Goal: Communication & Community: Answer question/provide support

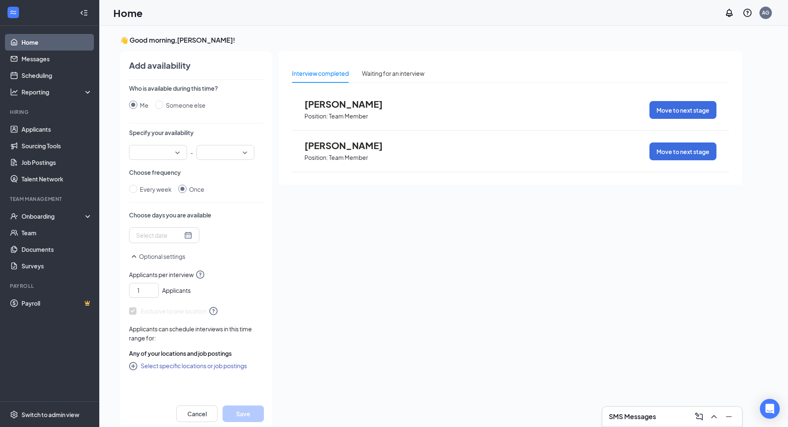
click at [655, 415] on h3 "SMS Messages" at bounding box center [632, 416] width 47 height 9
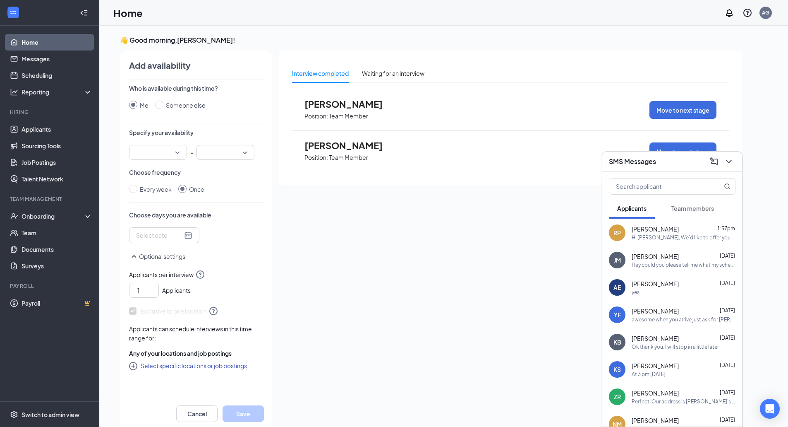
click at [693, 237] on div "Hi [PERSON_NAME], We’d like to offer you a part-time position with us. The star…" at bounding box center [684, 237] width 104 height 7
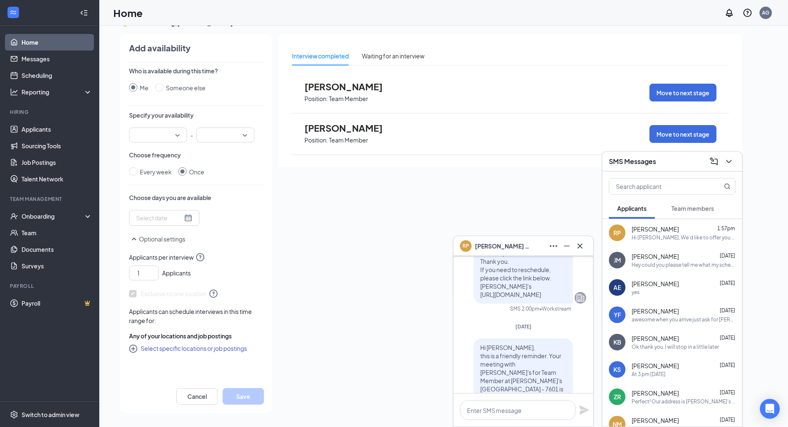
scroll to position [-372, 0]
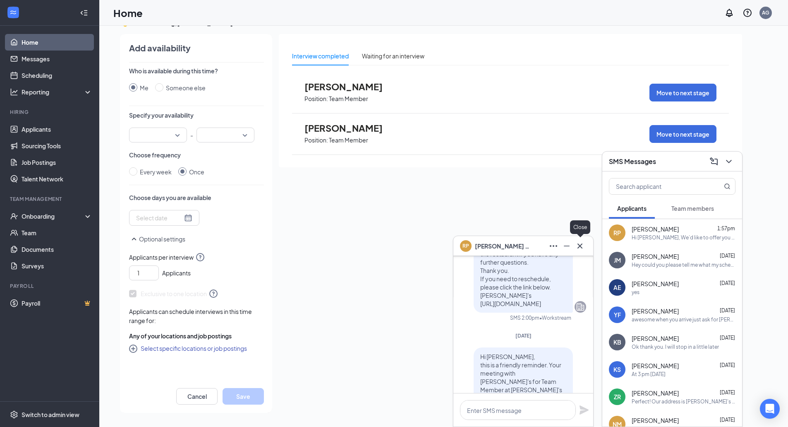
click at [585, 241] on div at bounding box center [579, 245] width 13 height 13
click at [575, 211] on div "Interview completed Waiting for an interview [PERSON_NAME] Position: Team Membe…" at bounding box center [510, 221] width 463 height 374
click at [586, 240] on div at bounding box center [579, 245] width 13 height 13
click at [582, 249] on icon "Cross" at bounding box center [580, 246] width 10 height 10
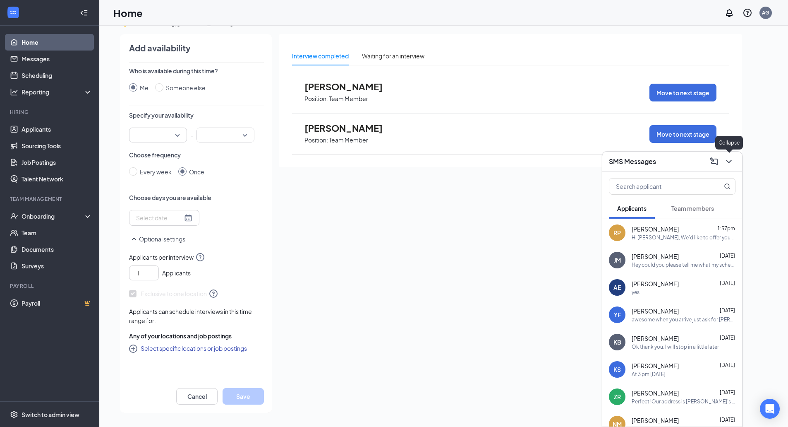
click at [735, 158] on div "SMS Messages" at bounding box center [672, 161] width 140 height 20
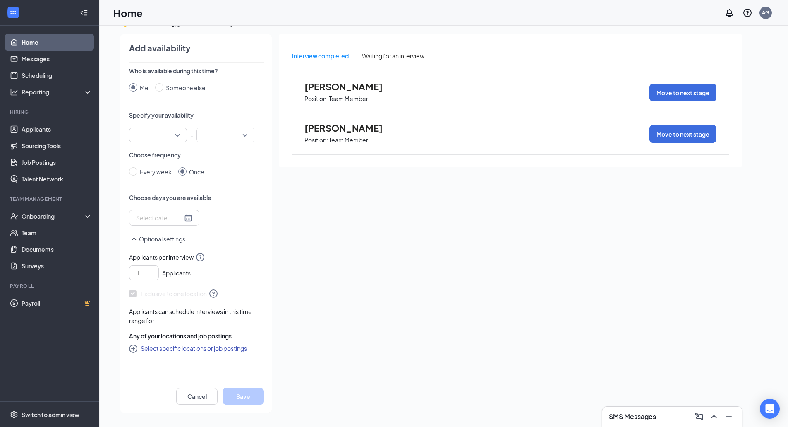
click at [619, 362] on div "Interview completed Waiting for an interview [PERSON_NAME] Position: Team Membe…" at bounding box center [510, 221] width 463 height 374
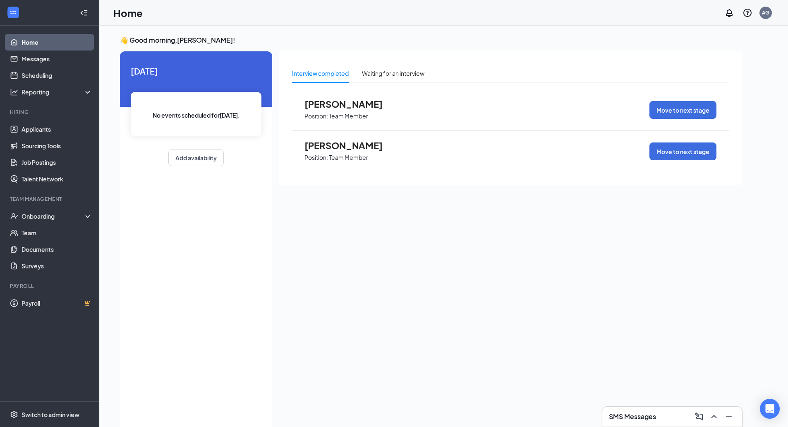
click at [639, 417] on h3 "SMS Messages" at bounding box center [632, 416] width 47 height 9
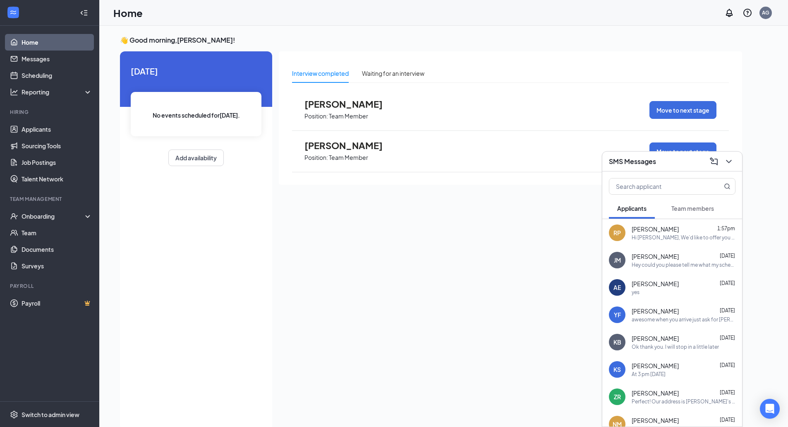
click at [689, 204] on div "Team members" at bounding box center [692, 208] width 43 height 8
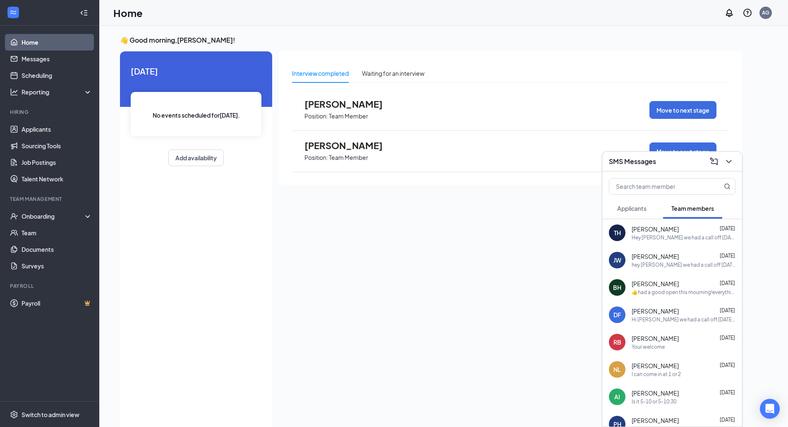
click at [662, 336] on span "Robin Bechtel" at bounding box center [655, 338] width 47 height 8
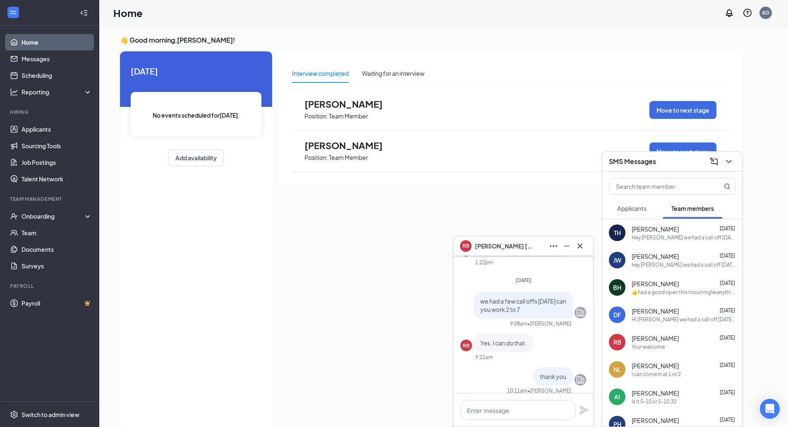
scroll to position [-83, 0]
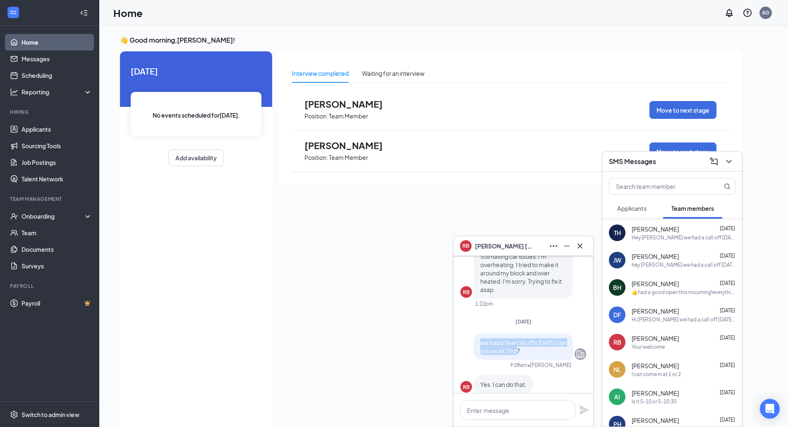
drag, startPoint x: 520, startPoint y: 350, endPoint x: 472, endPoint y: 344, distance: 48.4
click at [474, 344] on div "we had a few call offs today can you work 2 to 7" at bounding box center [523, 346] width 99 height 26
copy span "we had a few call offs today can you work 2 to 7"
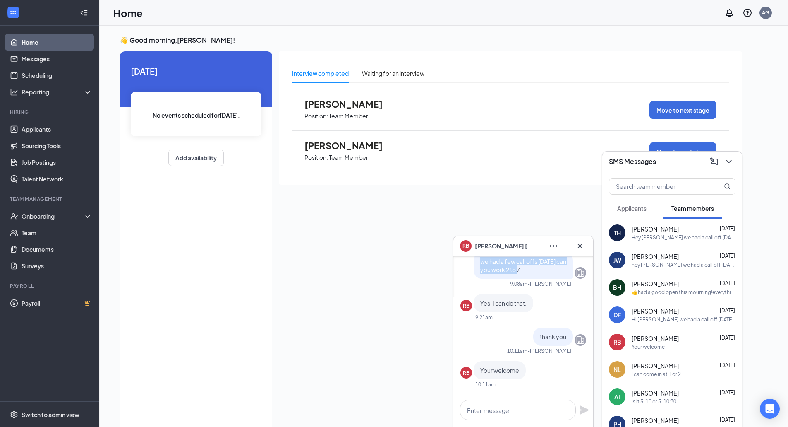
scroll to position [0, 0]
click at [523, 402] on textarea at bounding box center [518, 410] width 116 height 20
paste textarea "we had a few call offs today can you work 2 to 7"
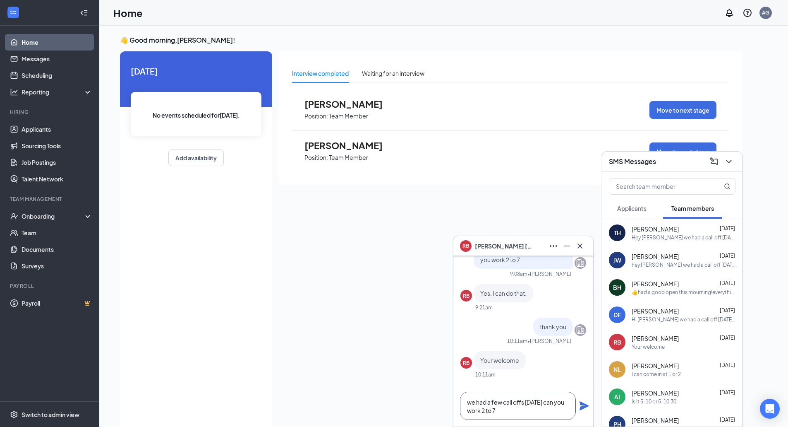
scroll to position [0, 0]
type textarea "we had a few call offs today can you work 5 to close"
click at [584, 406] on icon "Plane" at bounding box center [584, 405] width 9 height 9
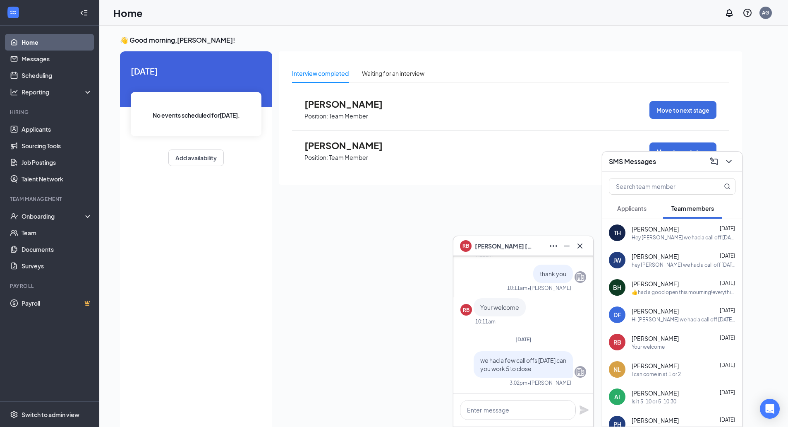
scroll to position [0, 0]
click at [386, 358] on div "Interview completed Waiting for an interview [PERSON_NAME] Position: Team Membe…" at bounding box center [510, 238] width 463 height 374
drag, startPoint x: 305, startPoint y: 300, endPoint x: 315, endPoint y: 298, distance: 10.5
click at [304, 300] on div "Interview completed Waiting for an interview [PERSON_NAME] Position: Team Membe…" at bounding box center [510, 238] width 463 height 374
click at [577, 244] on icon "Cross" at bounding box center [580, 246] width 10 height 10
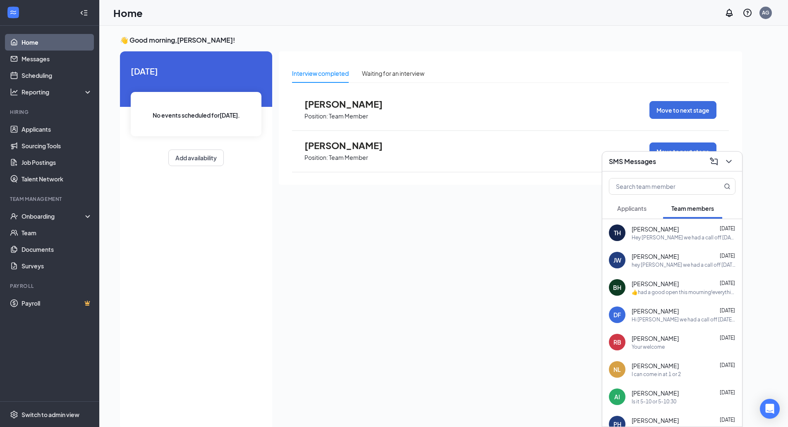
click at [560, 255] on div "Interview completed Waiting for an interview [PERSON_NAME] Position: Team Membe…" at bounding box center [510, 238] width 463 height 374
click at [683, 241] on div "RB Robin Bechtel 3:06pm I'm gonna need a shirt. But yes I can." at bounding box center [672, 232] width 140 height 27
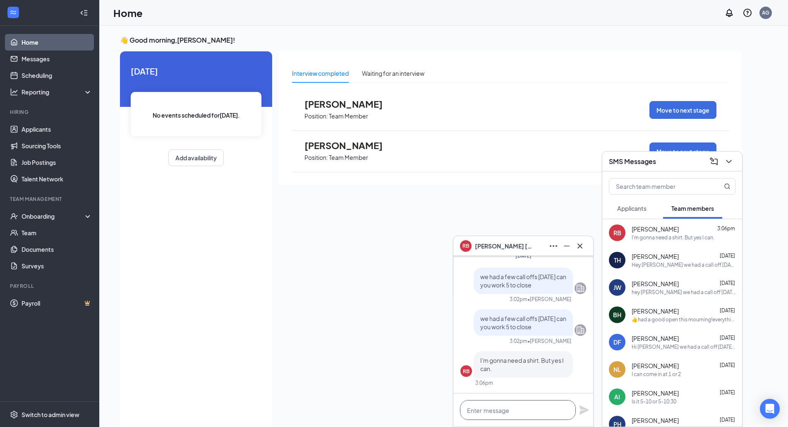
click at [495, 404] on textarea at bounding box center [518, 410] width 116 height 20
click at [473, 417] on textarea "thats fine thank you so much" at bounding box center [518, 410] width 116 height 20
click at [555, 414] on textarea "that's fine thank you so much" at bounding box center [518, 410] width 116 height 20
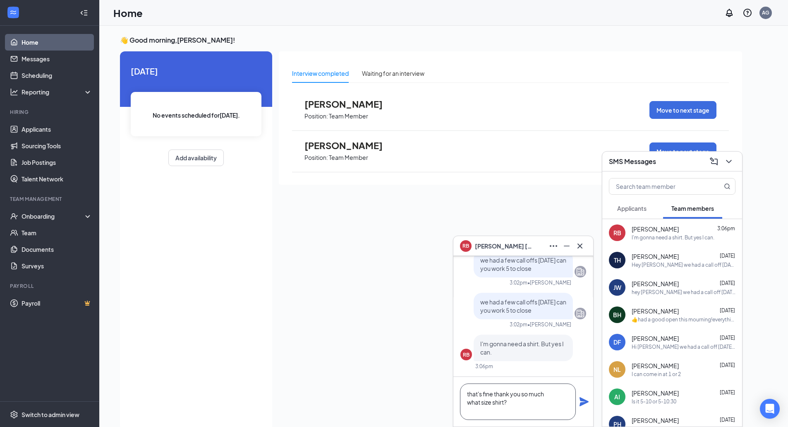
type textarea "that's fine thank you so much what size shirt?"
click at [584, 406] on div "that's fine thank you so much what size shirt?" at bounding box center [523, 401] width 140 height 50
click at [587, 405] on icon "Plane" at bounding box center [584, 401] width 10 height 10
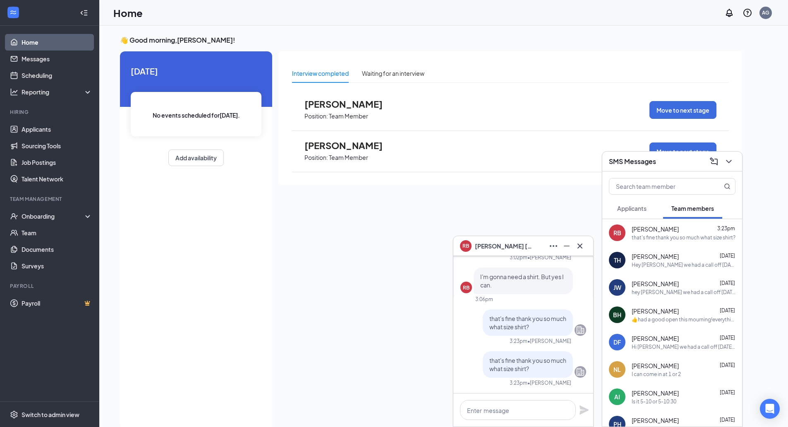
click at [230, 264] on div "Today No events scheduled for today . Add availability" at bounding box center [196, 240] width 152 height 379
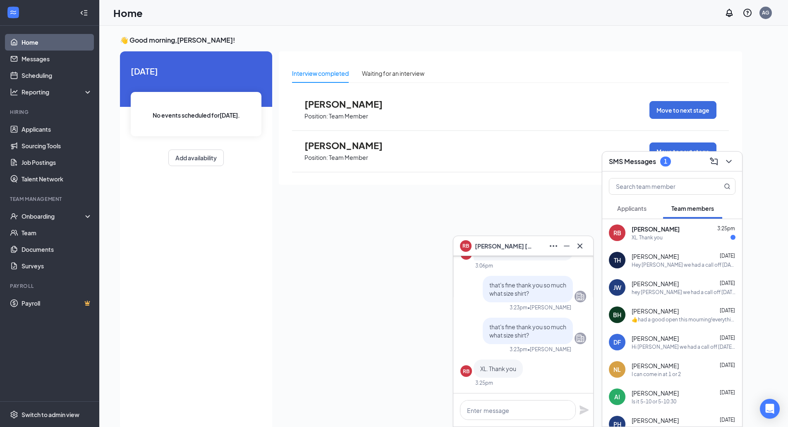
click at [671, 240] on div "XL. Thank you" at bounding box center [684, 237] width 104 height 7
click at [450, 153] on div "lily jerde Position: Team Member Move to next stage" at bounding box center [510, 151] width 437 height 41
click at [568, 210] on div "Interview completed Waiting for an interview [PERSON_NAME] Position: Team Membe…" at bounding box center [510, 238] width 463 height 374
click at [726, 162] on icon "ChevronDown" at bounding box center [729, 161] width 10 height 10
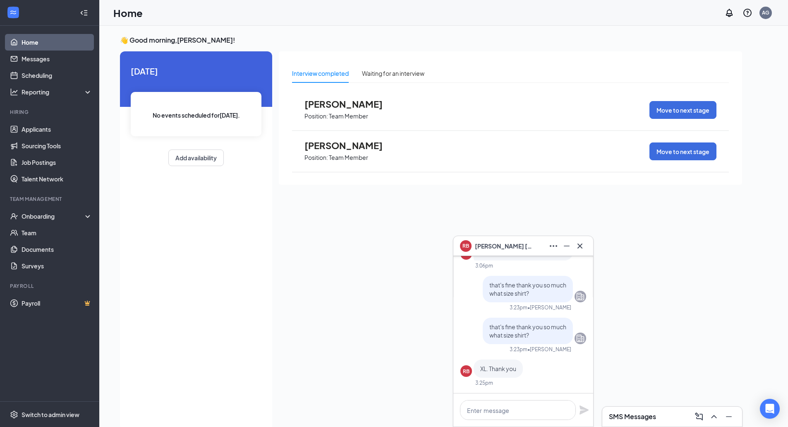
click at [736, 324] on div "Interview completed Waiting for an interview [PERSON_NAME] Position: Team Membe…" at bounding box center [510, 238] width 463 height 374
